Goal: Task Accomplishment & Management: Manage account settings

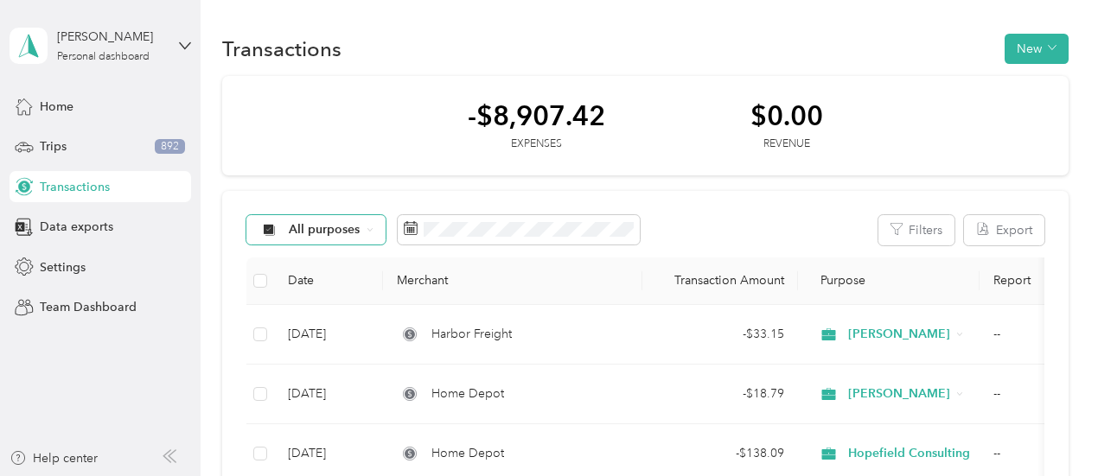
click at [367, 233] on icon at bounding box center [370, 229] width 7 height 7
click at [469, 267] on th "Merchant" at bounding box center [512, 282] width 259 height 48
click at [369, 227] on icon at bounding box center [370, 229] width 7 height 7
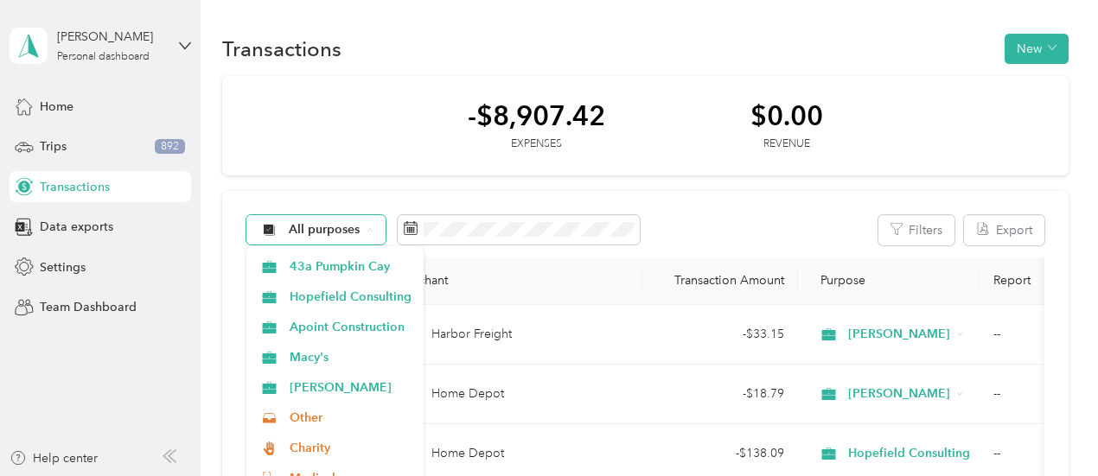
scroll to position [121, 0]
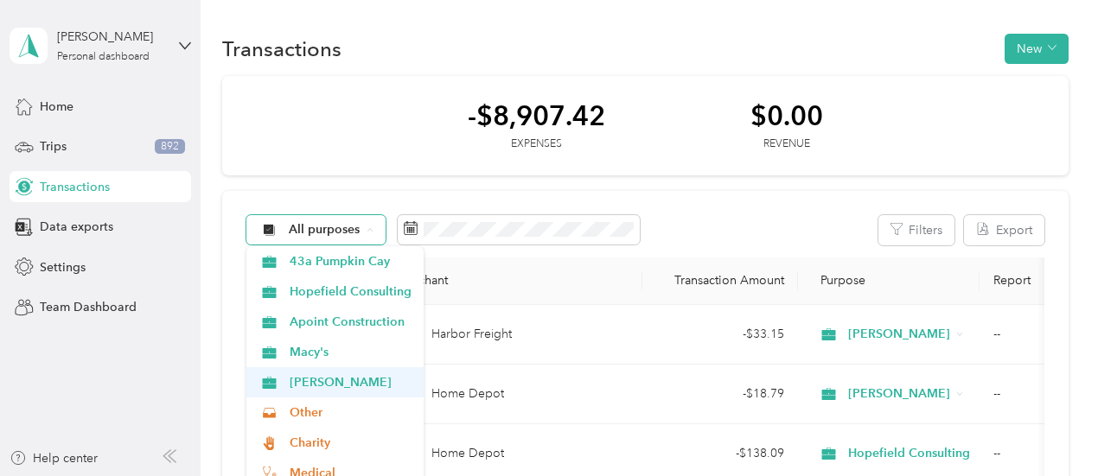
click at [326, 387] on span "[PERSON_NAME]" at bounding box center [351, 382] width 122 height 18
